Goal: Task Accomplishment & Management: Manage account settings

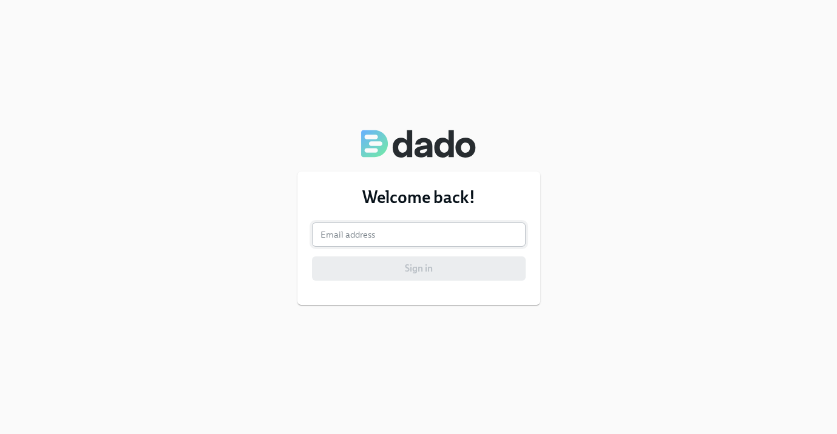
click at [376, 233] on input "email" at bounding box center [419, 235] width 214 height 24
type input "[PERSON_NAME][EMAIL_ADDRESS][DOMAIN_NAME]"
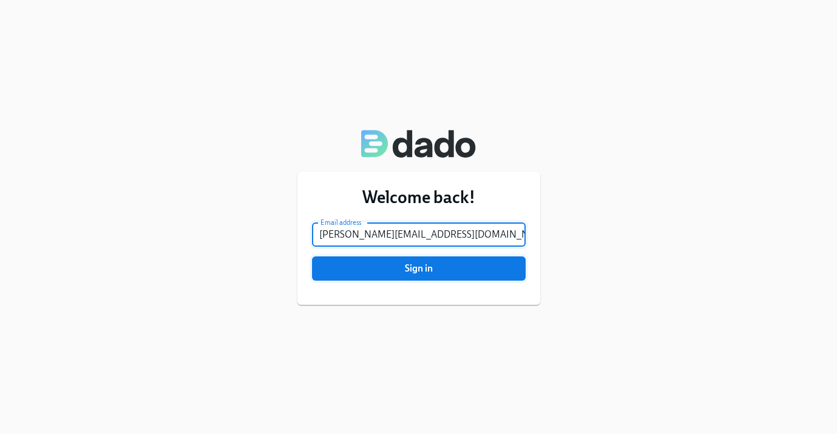
click at [428, 274] on span "Sign in" at bounding box center [418, 269] width 197 height 12
click at [460, 274] on span "Sign in" at bounding box center [418, 269] width 197 height 12
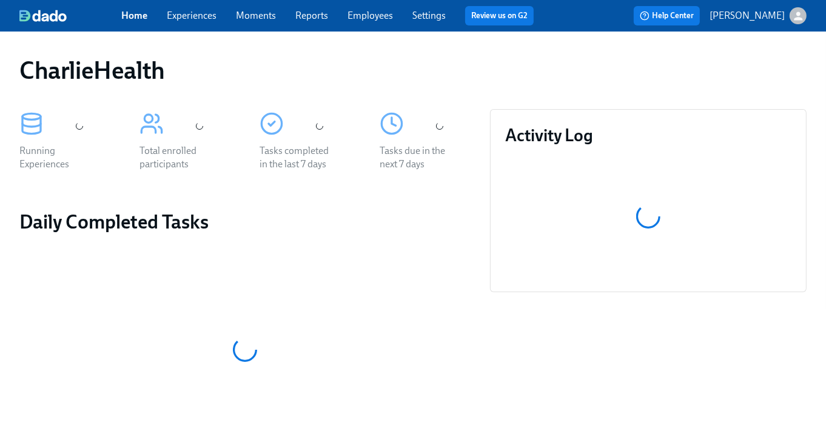
click at [204, 25] on div "Home Experiences Moments Reports Employees Settings Review us on G2 Help Center…" at bounding box center [413, 16] width 826 height 32
click at [197, 19] on link "Experiences" at bounding box center [192, 16] width 50 height 12
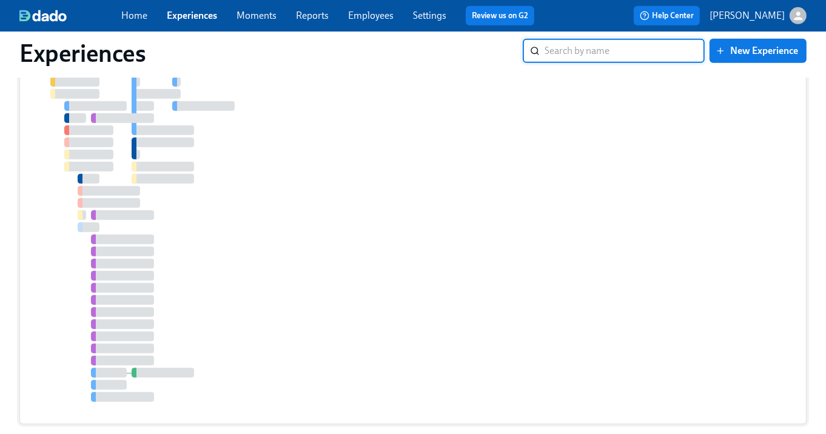
scroll to position [4795, 0]
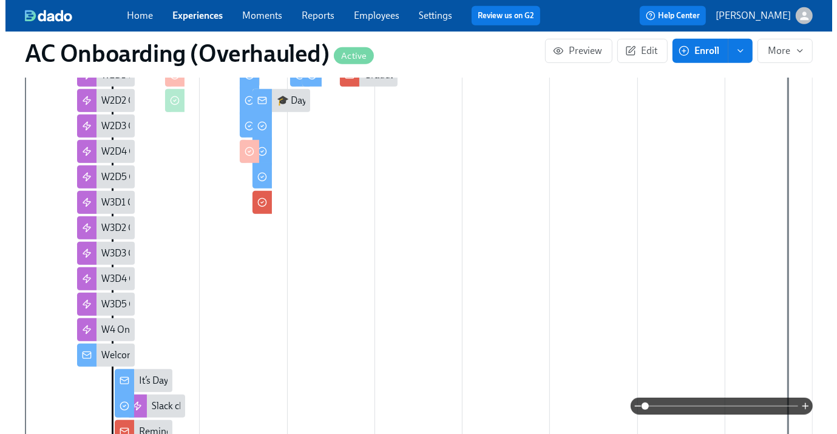
scroll to position [621, 0]
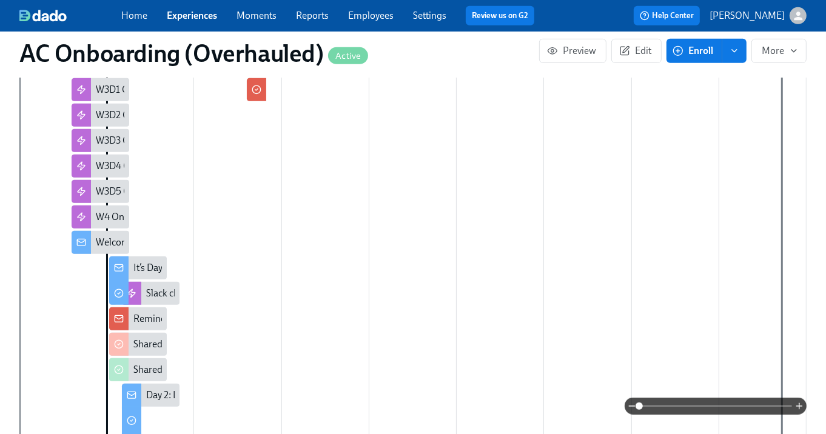
click at [98, 236] on div "Welcome to Charlie Health!" at bounding box center [152, 242] width 113 height 13
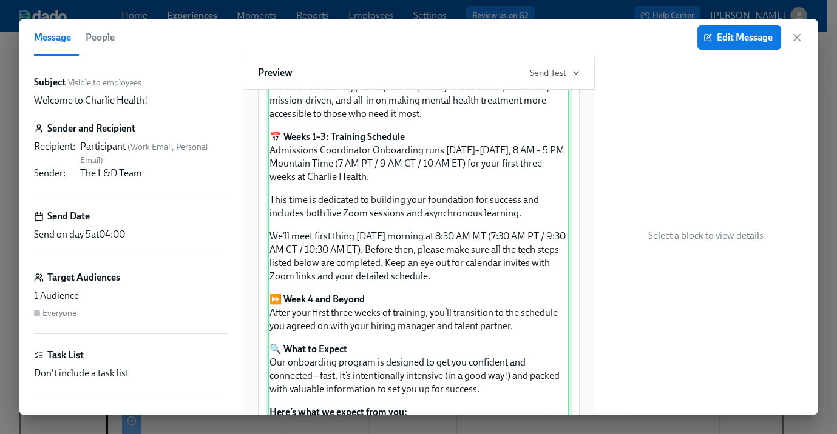
scroll to position [210, 0]
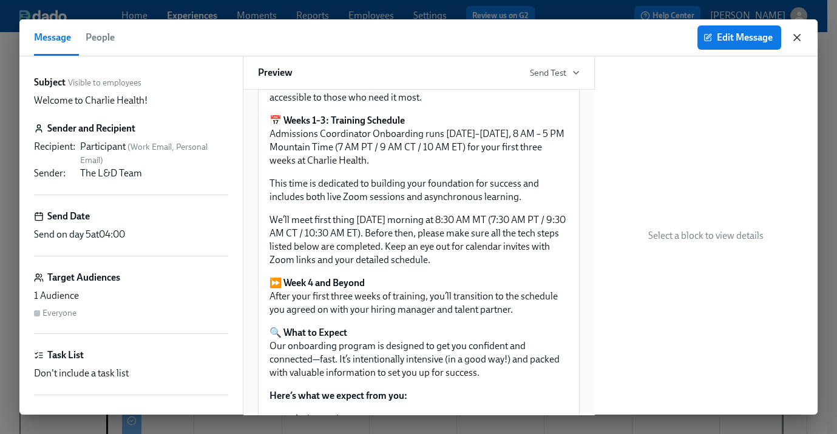
click at [798, 36] on icon "button" at bounding box center [796, 38] width 6 height 6
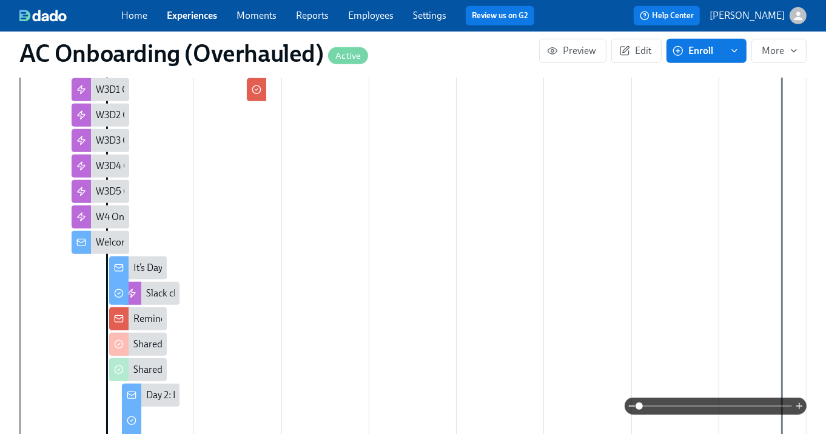
click at [122, 265] on rect at bounding box center [119, 268] width 8 height 7
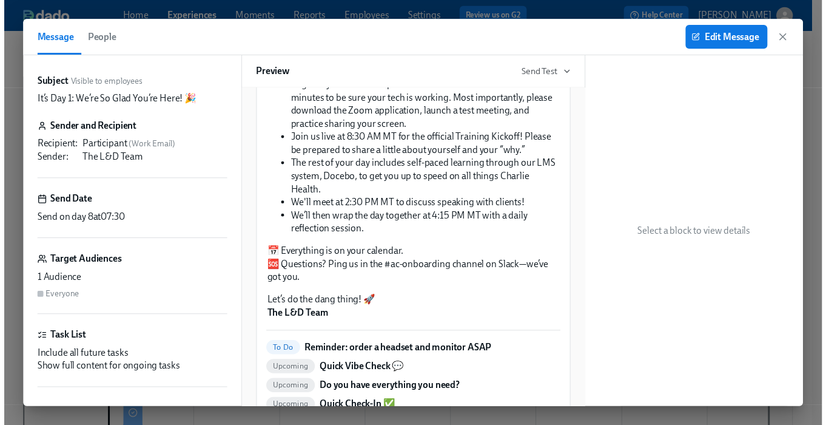
scroll to position [435, 0]
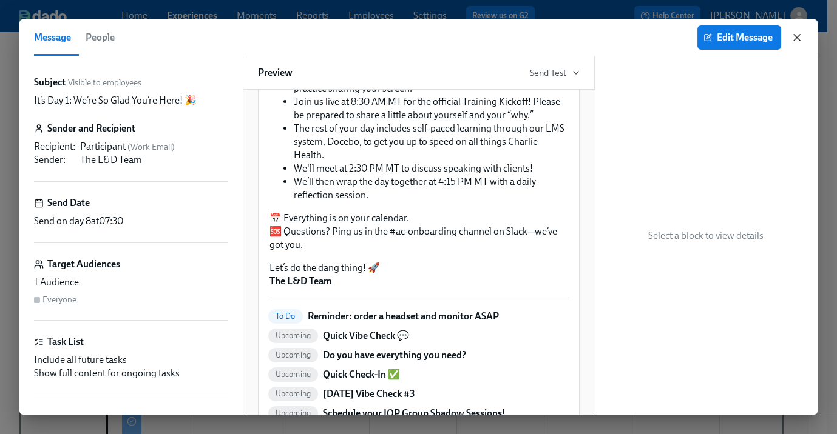
click at [795, 37] on icon "button" at bounding box center [796, 38] width 12 height 12
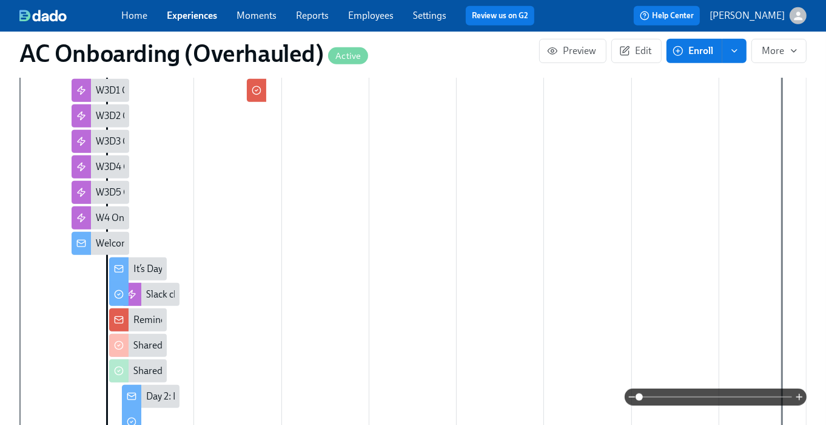
click at [154, 313] on div "Reminder: you have an AC starting [DATE]!" at bounding box center [221, 319] width 176 height 13
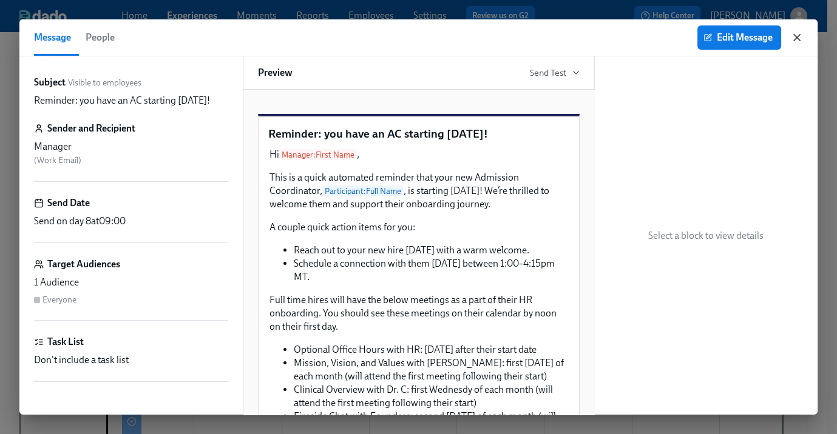
click at [794, 40] on icon "button" at bounding box center [796, 38] width 6 height 6
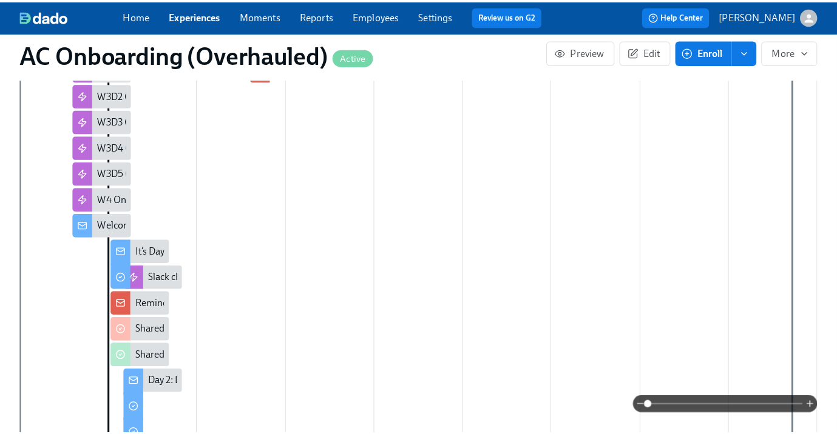
scroll to position [676, 0]
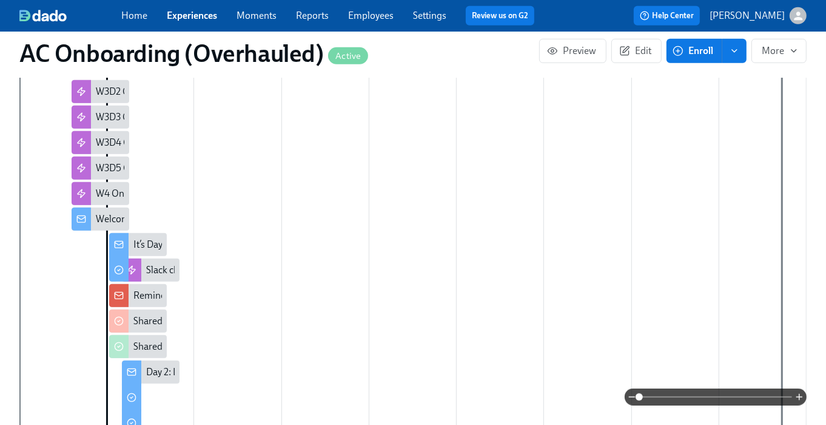
click at [101, 212] on div "Welcome to Charlie Health!" at bounding box center [152, 218] width 113 height 13
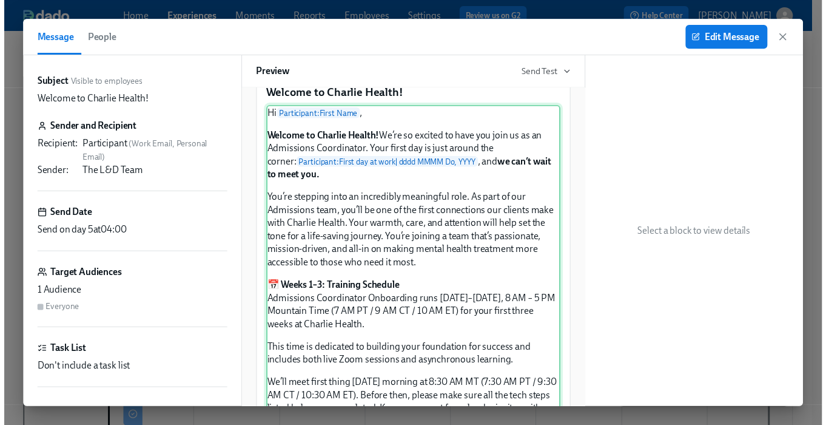
scroll to position [211, 0]
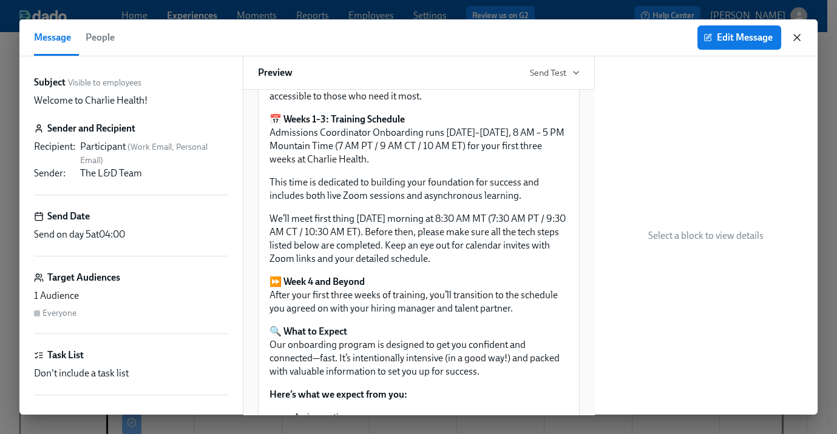
click at [795, 41] on icon "button" at bounding box center [796, 38] width 12 height 12
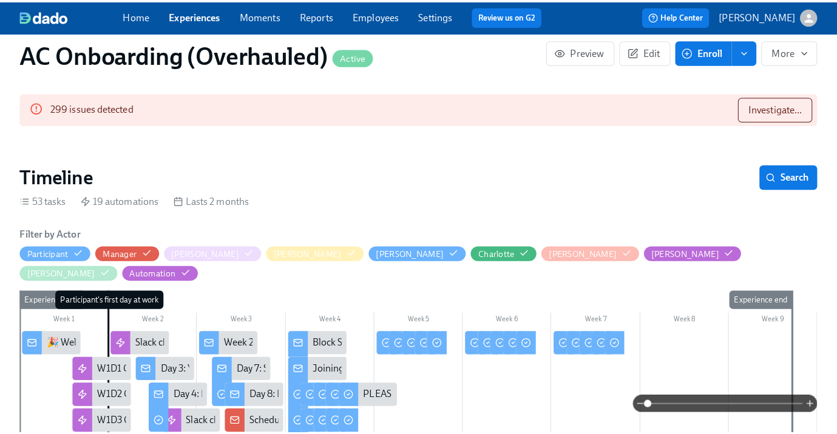
scroll to position [135, 0]
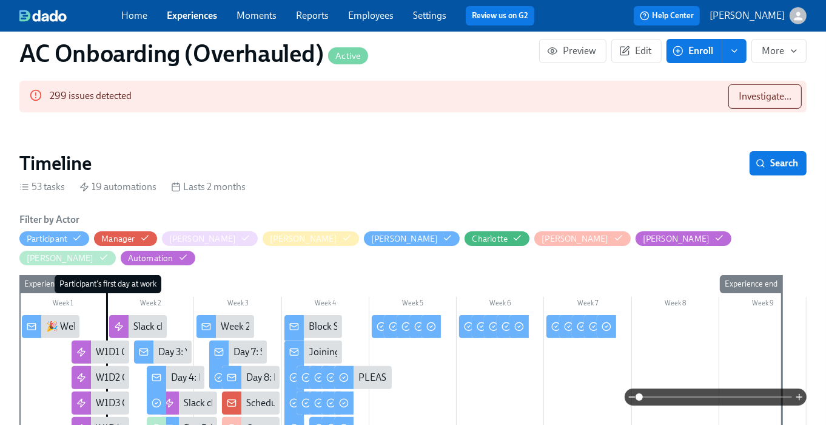
click at [41, 315] on div "🎉 Welcome to Charlie Health, Let’s Get Started!" at bounding box center [51, 326] width 58 height 23
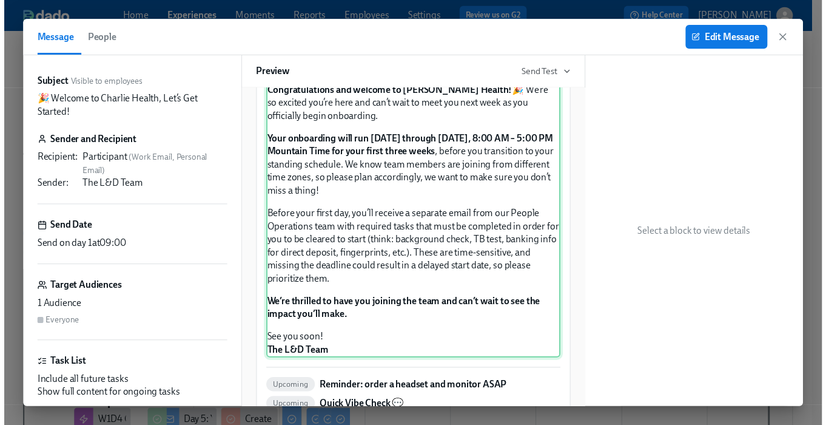
scroll to position [93, 0]
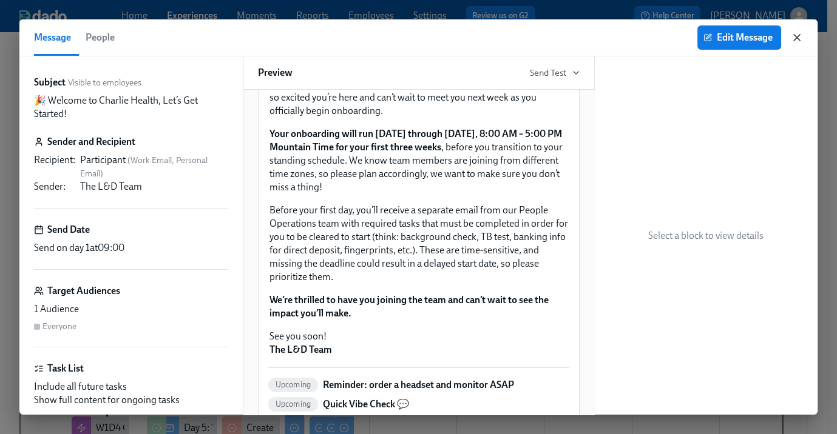
click at [795, 35] on icon "button" at bounding box center [796, 38] width 6 height 6
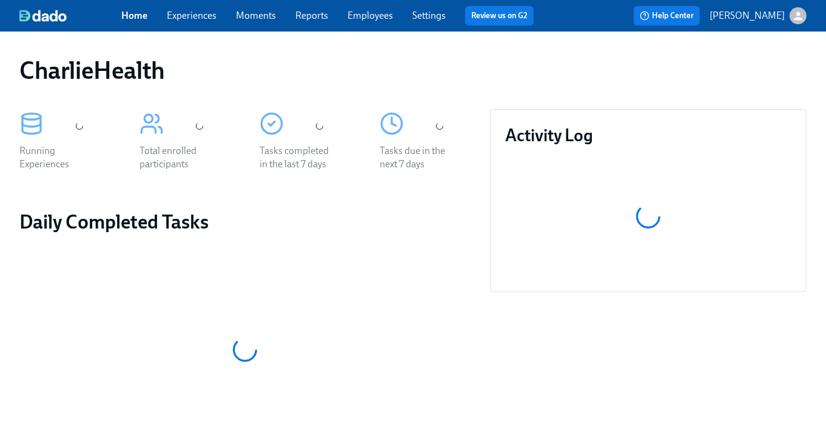
click at [181, 19] on link "Experiences" at bounding box center [192, 16] width 50 height 12
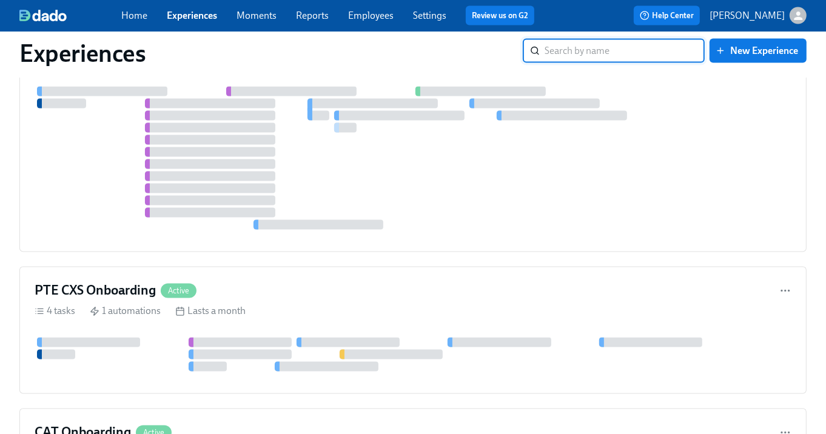
scroll to position [5383, 0]
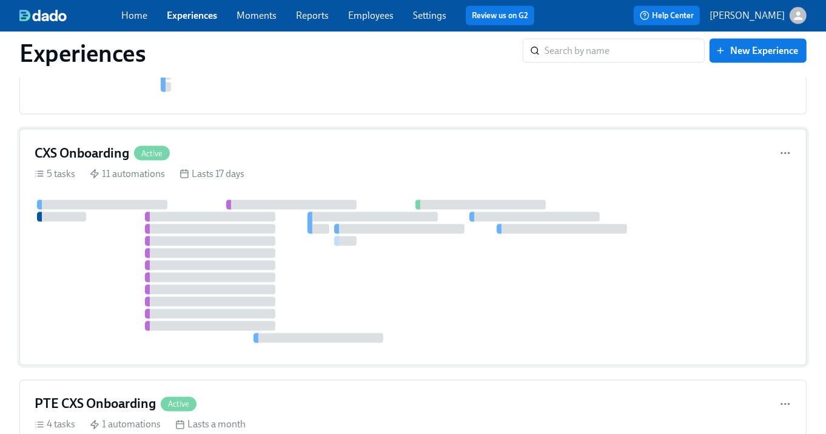
click at [200, 163] on div "CXS Onboarding Active" at bounding box center [413, 153] width 757 height 18
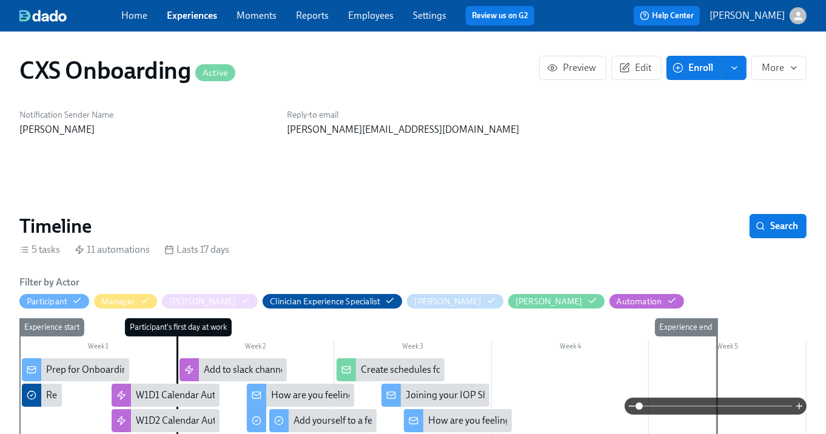
scroll to position [262, 0]
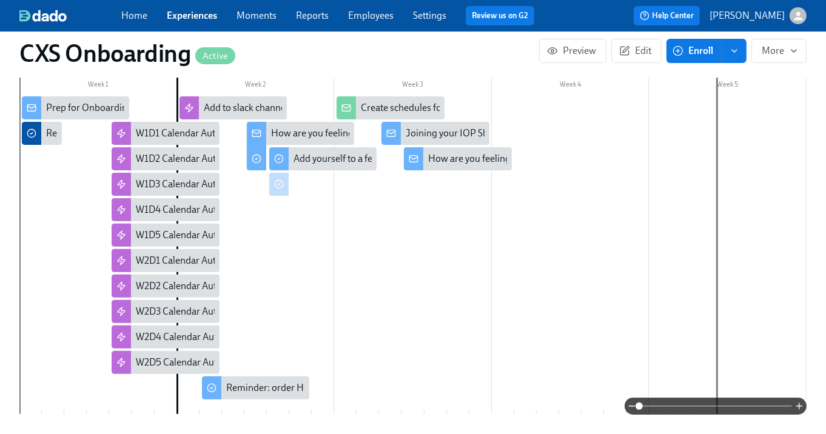
click at [186, 386] on div "Participant's first day at work" at bounding box center [188, 235] width 23 height 358
click at [649, 45] on span "Edit" at bounding box center [637, 51] width 30 height 12
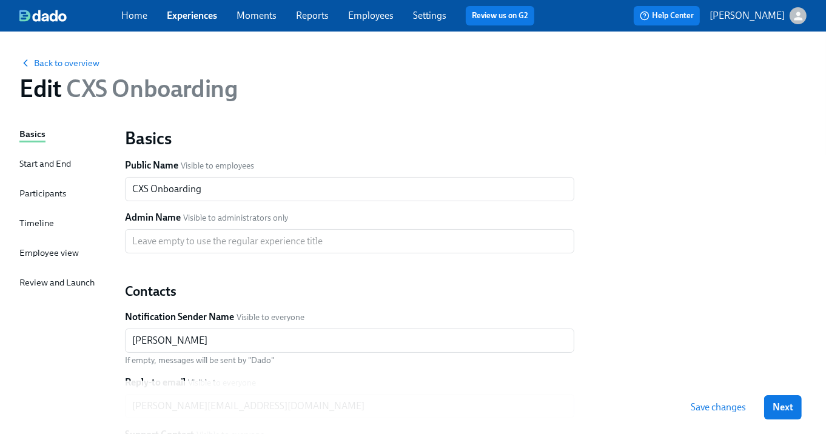
click at [46, 226] on div "Timeline" at bounding box center [36, 223] width 35 height 13
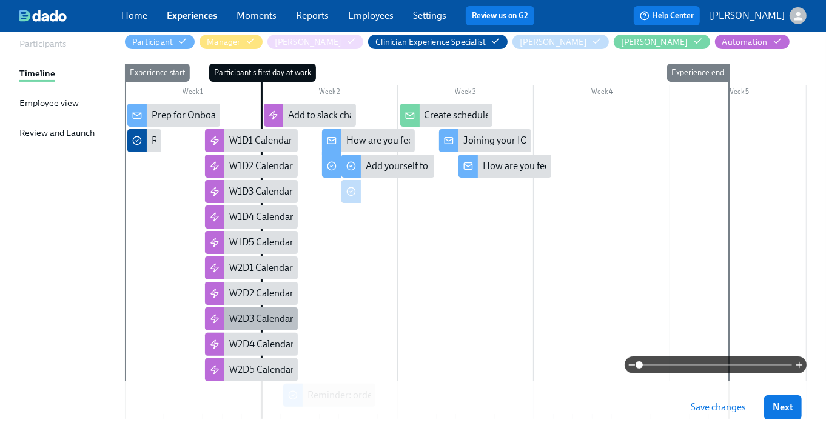
scroll to position [238, 0]
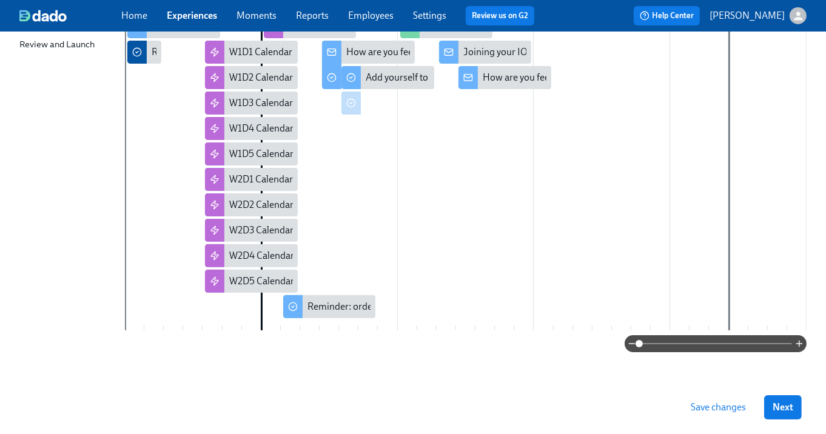
click at [270, 311] on div "Participant's first day at work" at bounding box center [271, 152] width 20 height 355
click at [366, 227] on div at bounding box center [466, 172] width 682 height 315
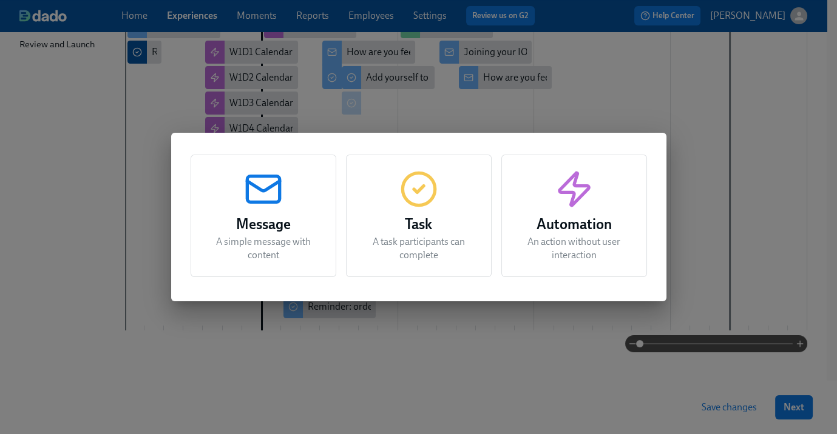
click at [585, 232] on h3 "Automation" at bounding box center [573, 225] width 115 height 22
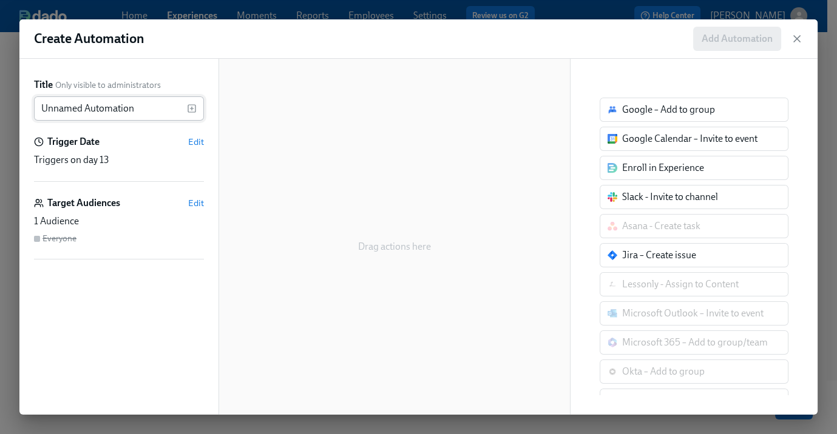
click at [133, 112] on input "Unnamed Automation" at bounding box center [110, 108] width 153 height 24
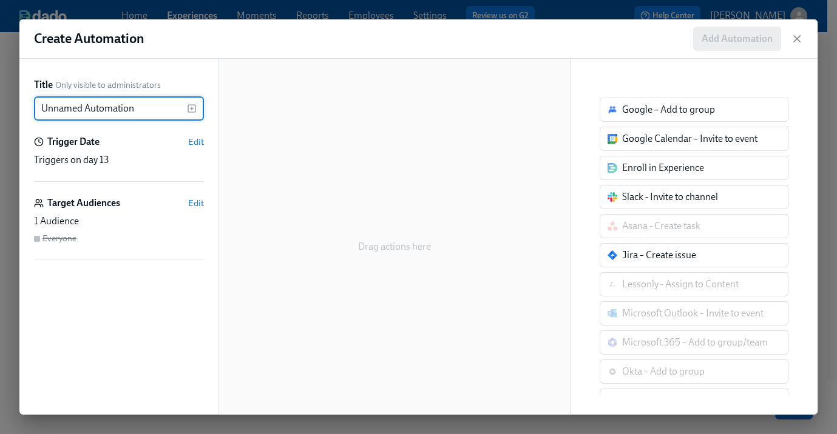
click at [133, 112] on input "Unnamed Automation" at bounding box center [110, 108] width 153 height 24
type input "C"
type input "#CXS-Onboarding Channel"
click at [201, 140] on span "Edit" at bounding box center [196, 142] width 16 height 12
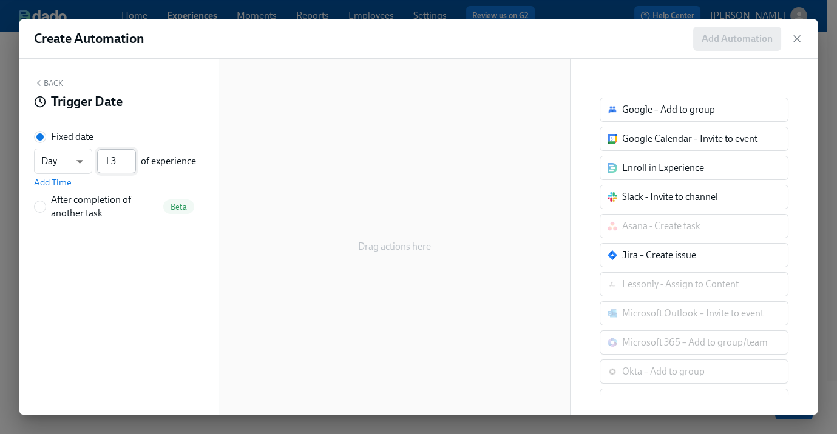
click at [130, 164] on input "12" at bounding box center [116, 161] width 39 height 24
click at [130, 164] on input "11" at bounding box center [116, 161] width 39 height 24
click at [131, 164] on input "10" at bounding box center [116, 161] width 39 height 24
click at [131, 164] on input "9" at bounding box center [116, 161] width 39 height 24
click at [131, 164] on input "8" at bounding box center [116, 161] width 39 height 24
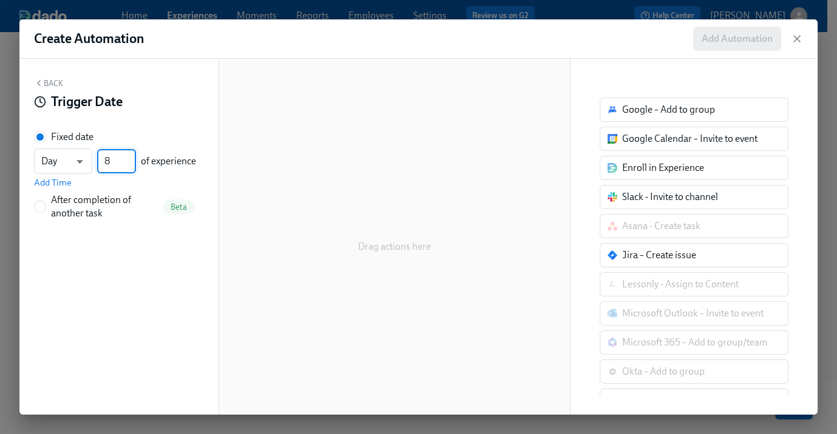
click at [131, 164] on input "7" at bounding box center [116, 161] width 39 height 24
type input "8"
click at [132, 156] on input "8" at bounding box center [116, 161] width 39 height 24
click at [48, 183] on span "Add Time" at bounding box center [53, 183] width 38 height 12
click at [61, 186] on input "09:00 AM" at bounding box center [64, 189] width 61 height 24
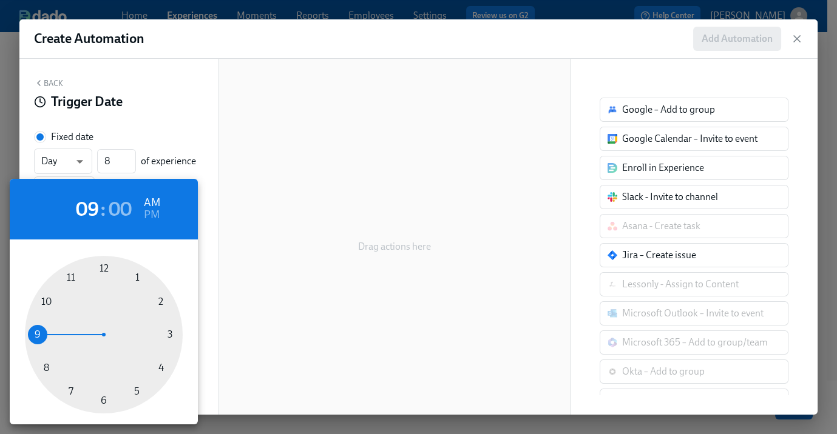
click at [47, 369] on div at bounding box center [104, 335] width 158 height 158
type input "08:00 AM"
click at [61, 95] on div at bounding box center [418, 217] width 837 height 434
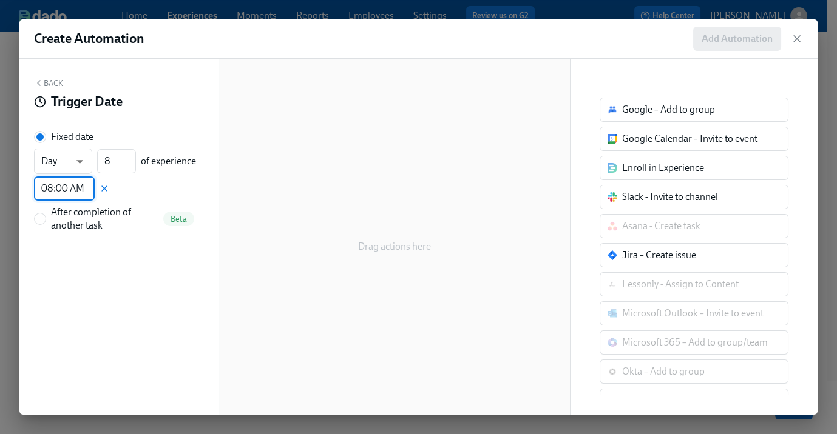
click at [56, 87] on div "08 : 00 AM PM 00 05 10 15 20 25 30 35 40 45 50 55" at bounding box center [418, 217] width 837 height 434
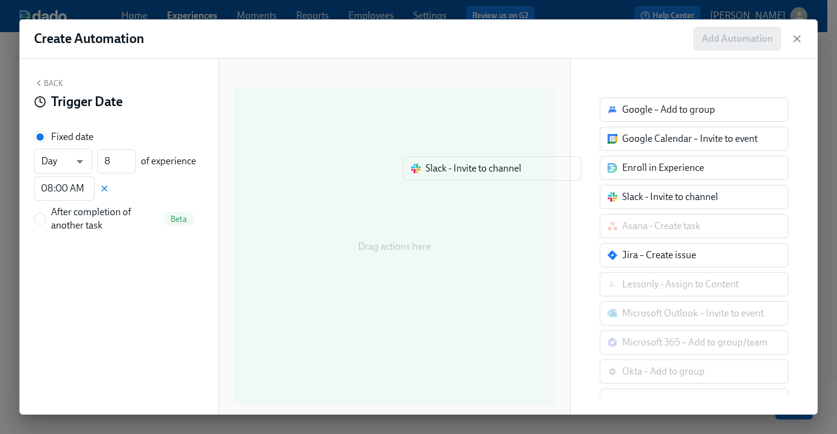
drag, startPoint x: 625, startPoint y: 201, endPoint x: 426, endPoint y: 175, distance: 201.3
click at [426, 175] on div "Back Trigger Date Fixed date Day d ​ 8 ​ of experience 08:00 AM ​ After complet…" at bounding box center [418, 237] width 798 height 356
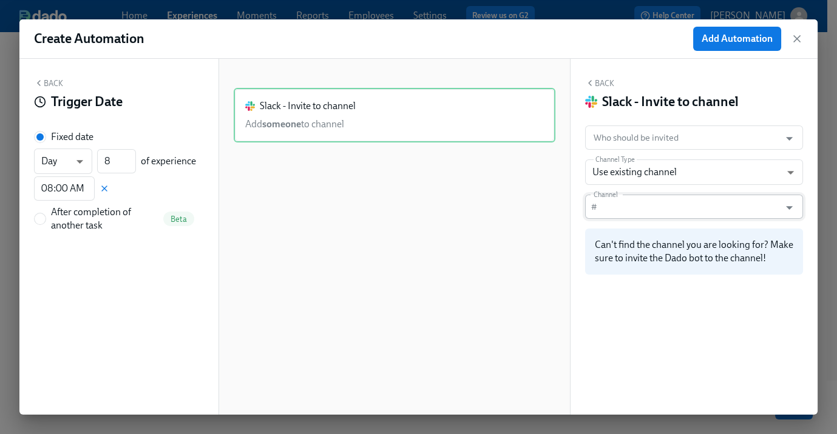
click at [645, 209] on input "Channel" at bounding box center [690, 207] width 177 height 24
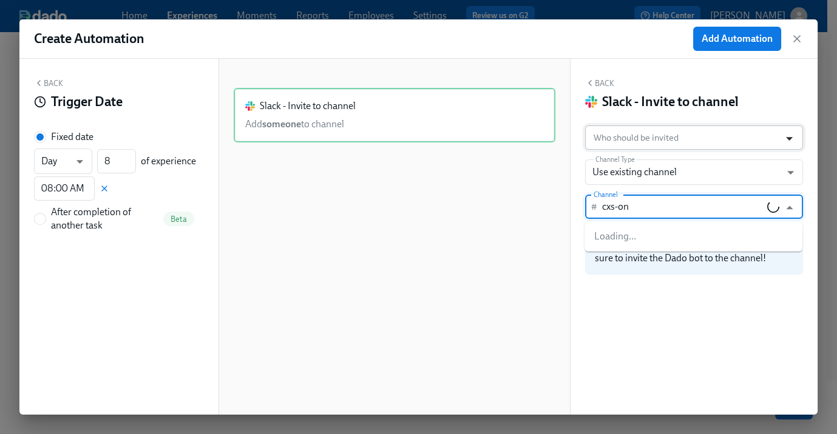
click at [788, 135] on icon "Open" at bounding box center [789, 138] width 16 height 16
type input "cxs-on"
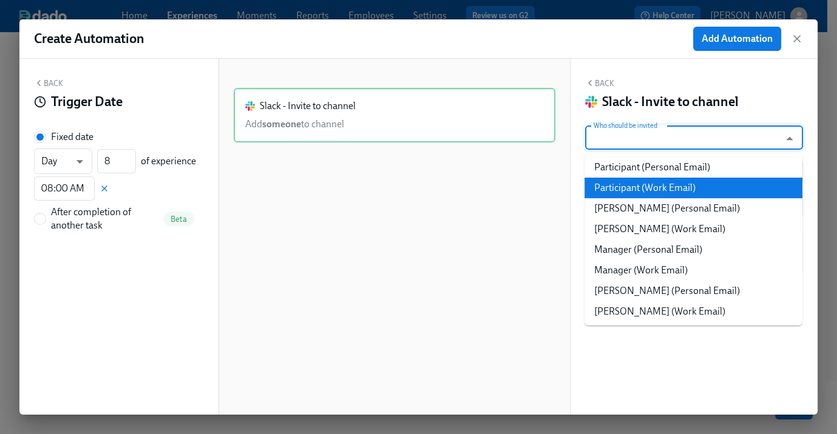
click at [684, 187] on li "Participant (Work Email)" at bounding box center [693, 188] width 218 height 21
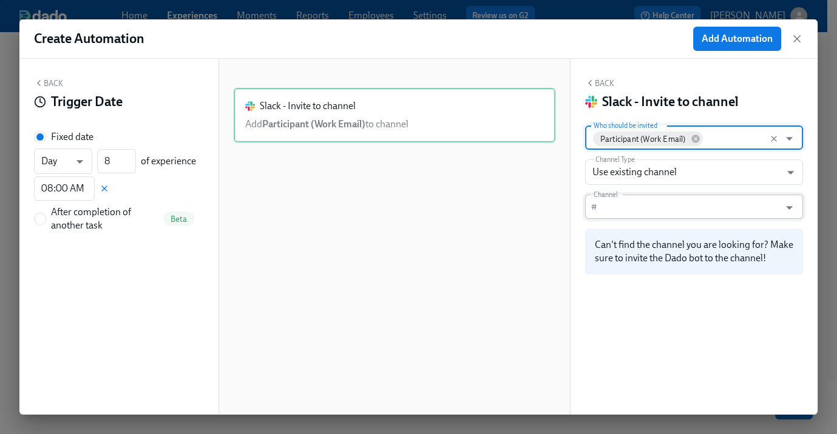
click at [631, 202] on input "Channel" at bounding box center [690, 207] width 177 height 24
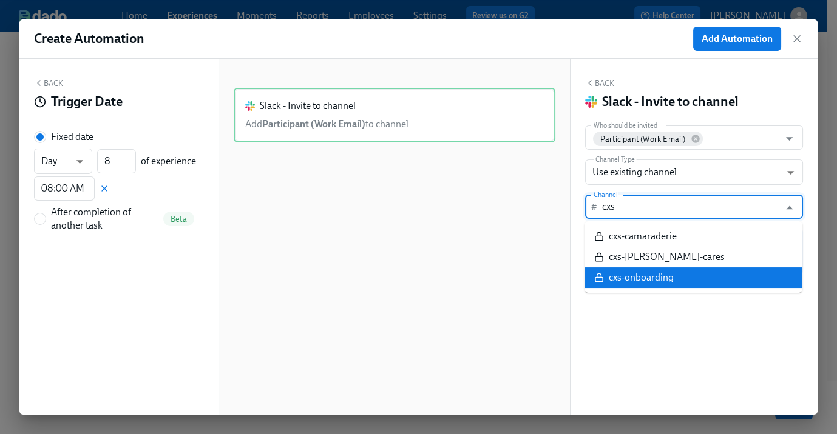
click at [638, 275] on div "cxs-onboarding" at bounding box center [640, 277] width 65 height 13
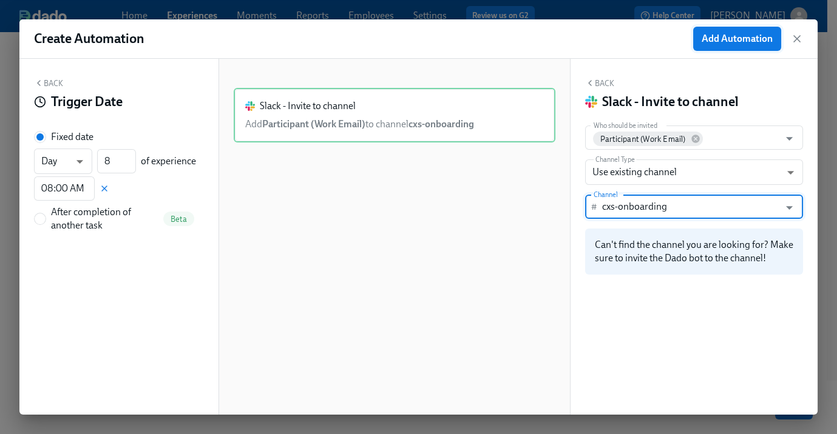
type input "cxs-onboarding"
click at [724, 35] on span "Add Automation" at bounding box center [736, 39] width 71 height 12
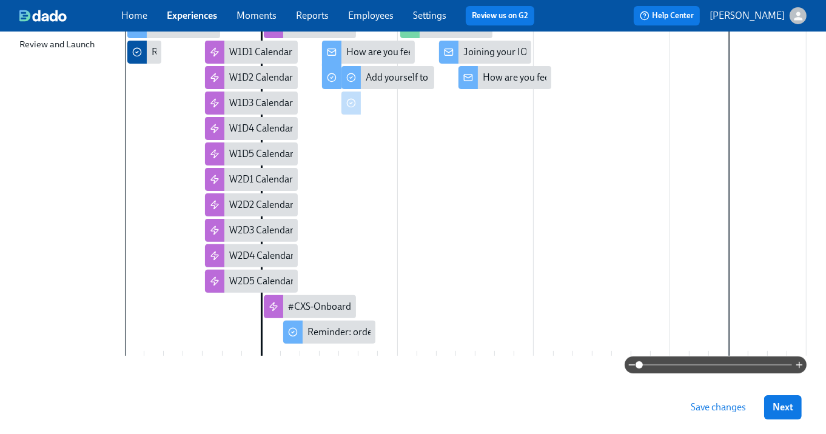
click at [726, 411] on span "Save changes" at bounding box center [718, 408] width 55 height 12
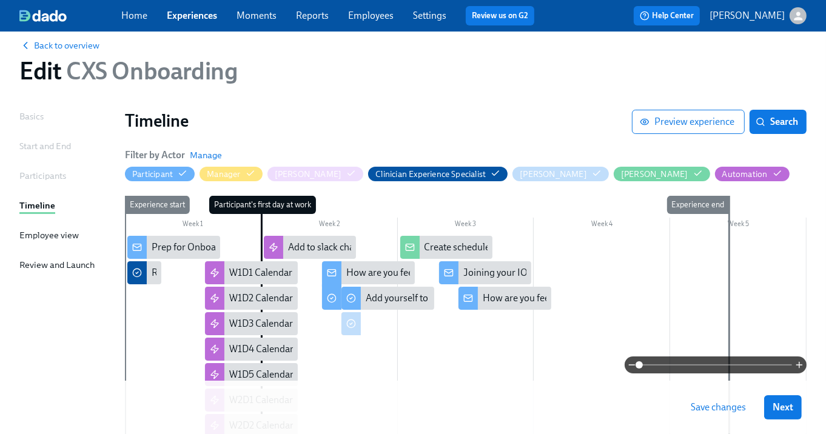
scroll to position [0, 0]
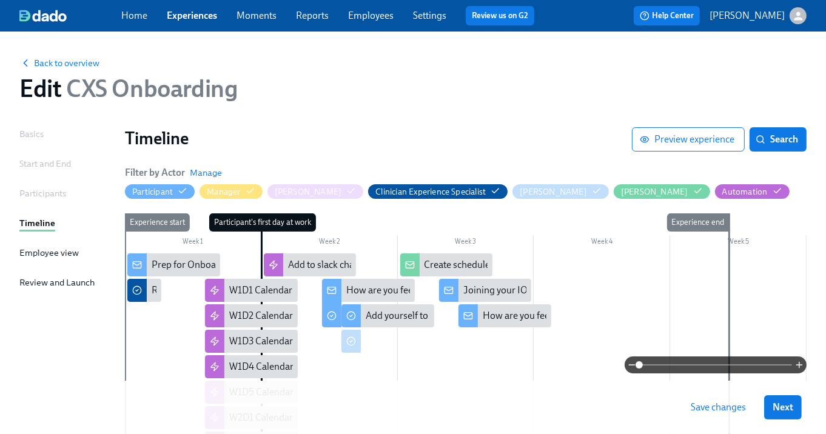
click at [721, 404] on span "Save changes" at bounding box center [718, 408] width 55 height 12
click at [722, 411] on span "Save changes" at bounding box center [718, 408] width 55 height 12
click at [730, 405] on span "Save changes" at bounding box center [718, 408] width 55 height 12
